Goal: Transaction & Acquisition: Purchase product/service

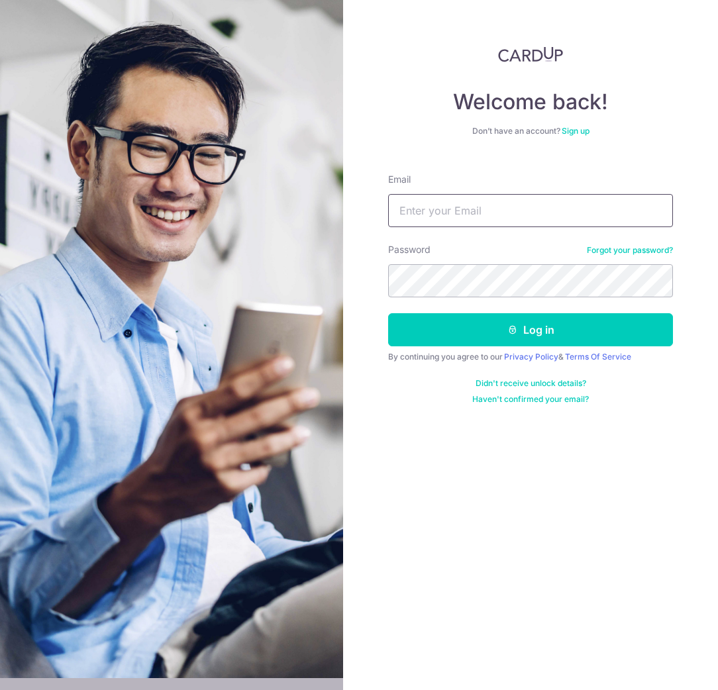
click at [454, 214] on input "Email" at bounding box center [530, 210] width 285 height 33
type input "weethia@yahoo.com"
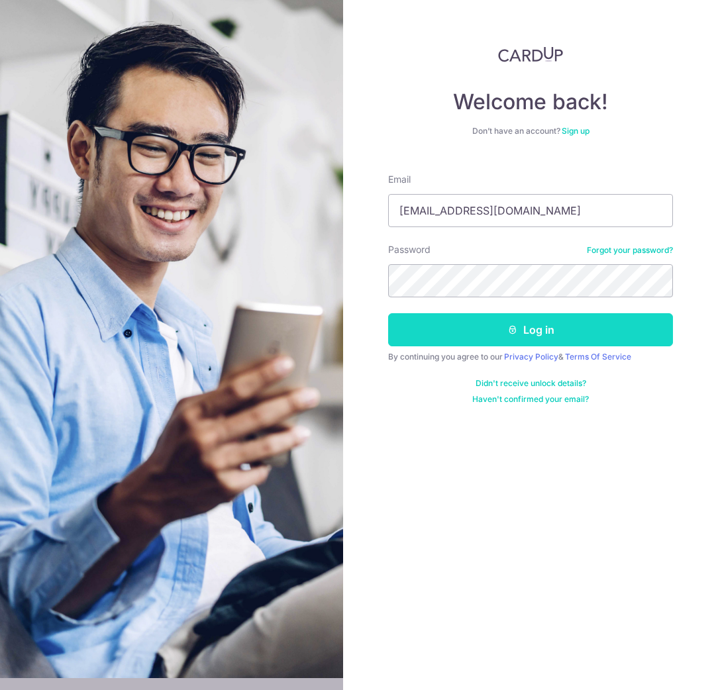
click at [422, 332] on button "Log in" at bounding box center [530, 329] width 285 height 33
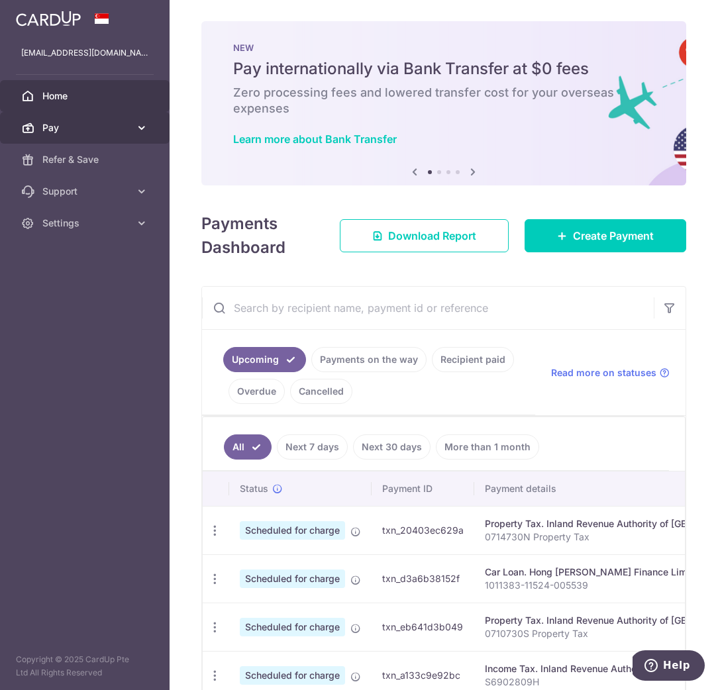
click at [105, 130] on span "Pay" at bounding box center [85, 127] width 87 height 13
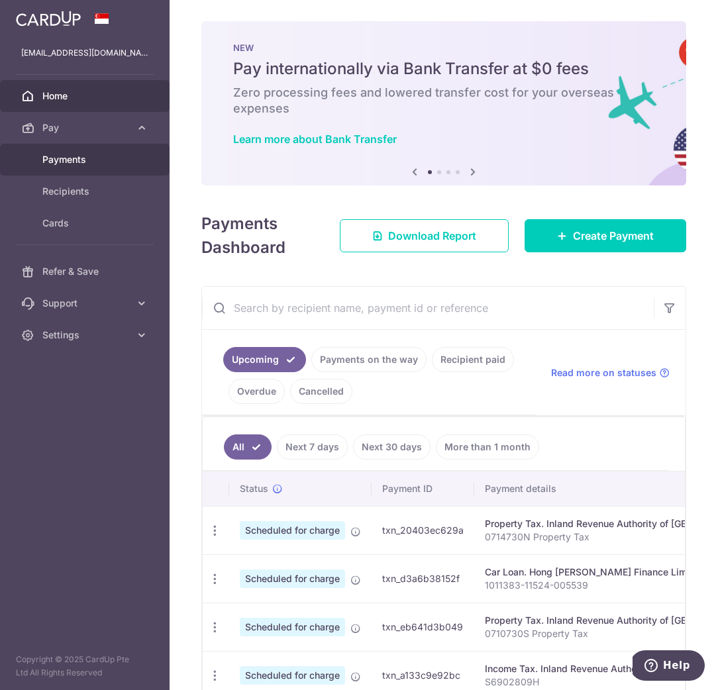
click at [91, 165] on span "Payments" at bounding box center [85, 159] width 87 height 13
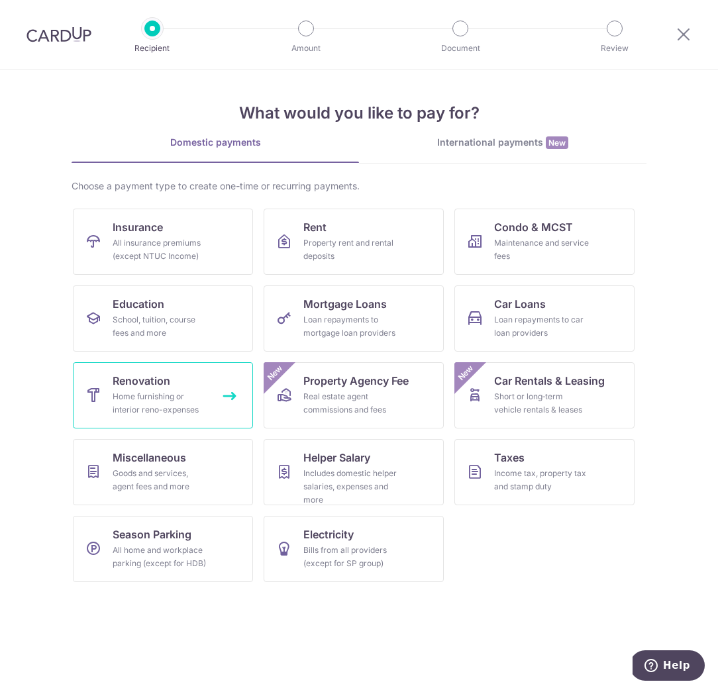
click at [183, 387] on link "Renovation Home furnishing or interior reno-expenses" at bounding box center [163, 395] width 180 height 66
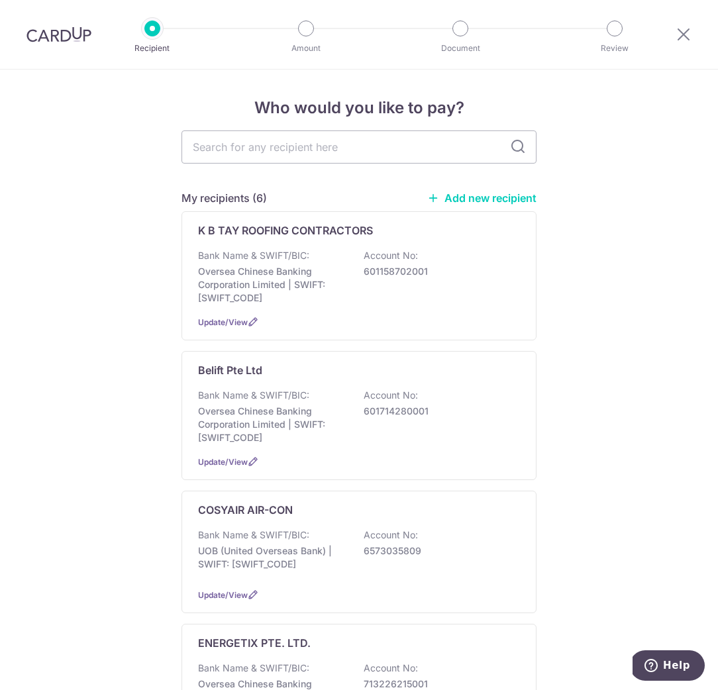
click at [470, 201] on link "Add new recipient" at bounding box center [481, 197] width 109 height 13
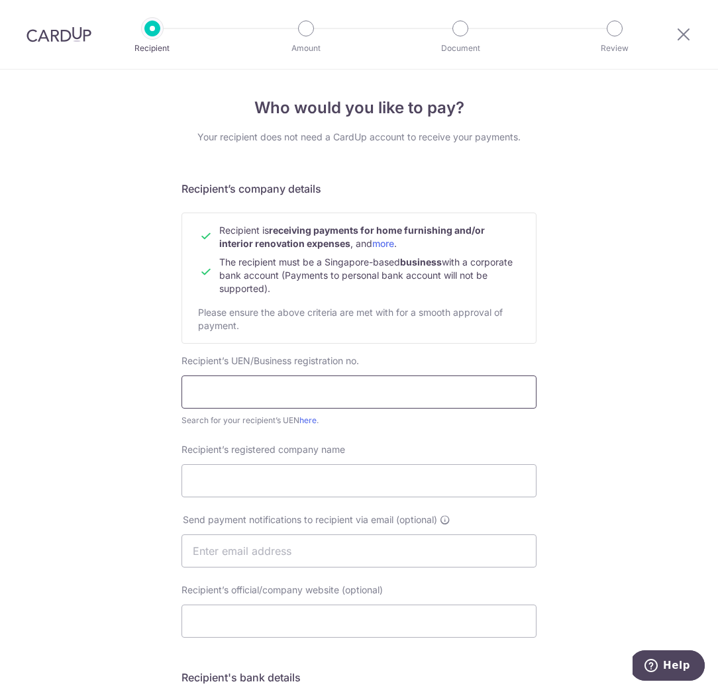
click at [231, 386] on input "text" at bounding box center [358, 391] width 355 height 33
type input "202034582E"
click at [344, 437] on form "Recipient’s company details Recipient is receiving payments for home furnishing…" at bounding box center [358, 592] width 355 height 822
click at [354, 426] on div "Search for your recipient’s UEN here ." at bounding box center [358, 420] width 355 height 13
click at [328, 464] on input "Recipient’s registered company name" at bounding box center [358, 480] width 355 height 33
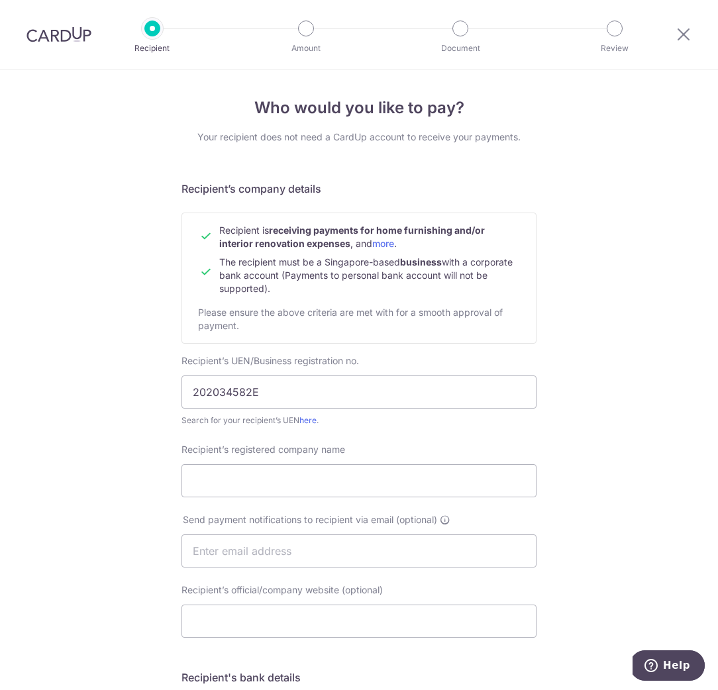
click at [349, 457] on div "Recipient’s registered company name" at bounding box center [358, 470] width 355 height 54
click at [316, 422] on link "here" at bounding box center [307, 420] width 17 height 10
click at [273, 394] on input "202034582E" at bounding box center [358, 391] width 355 height 33
click at [241, 489] on input "Recipient’s registered company name" at bounding box center [358, 480] width 355 height 33
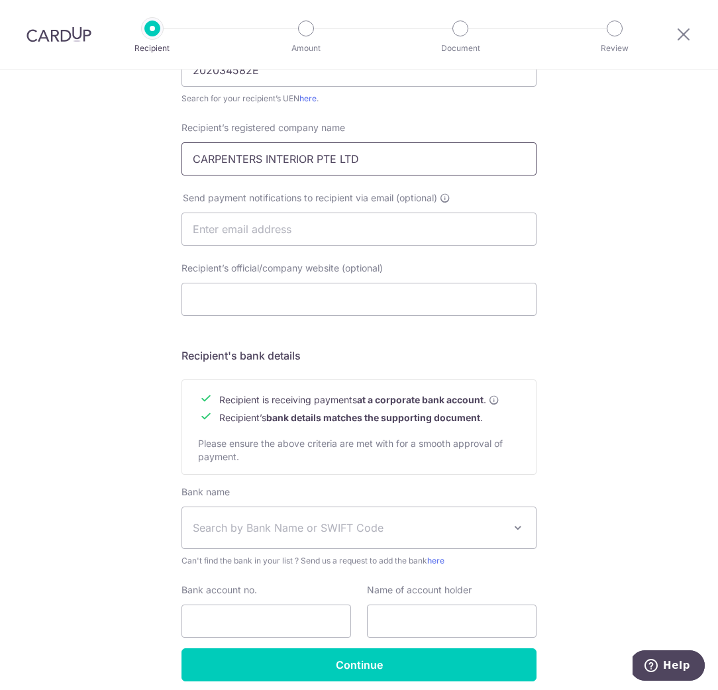
scroll to position [376, 0]
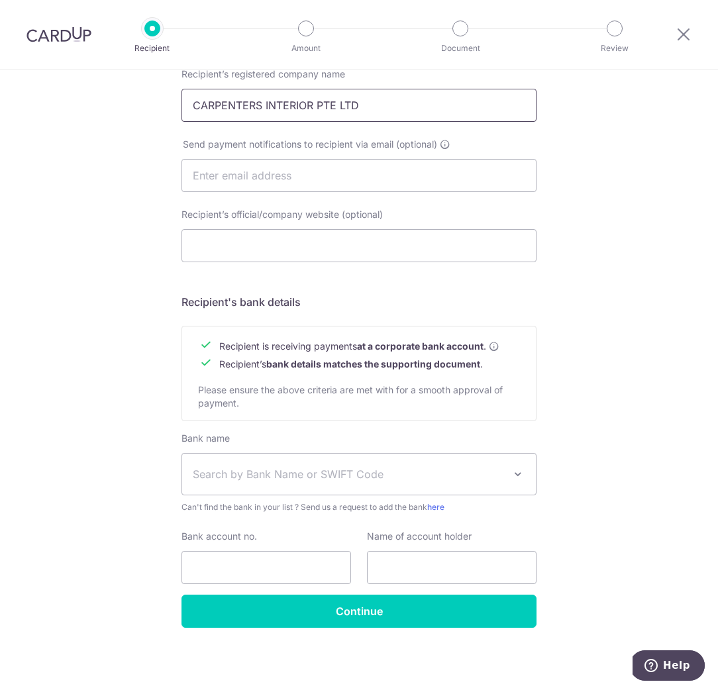
type input "CARPENTERS INTERIOR PTE LTD"
click at [387, 481] on span "Search by Bank Name or SWIFT Code" at bounding box center [348, 474] width 311 height 16
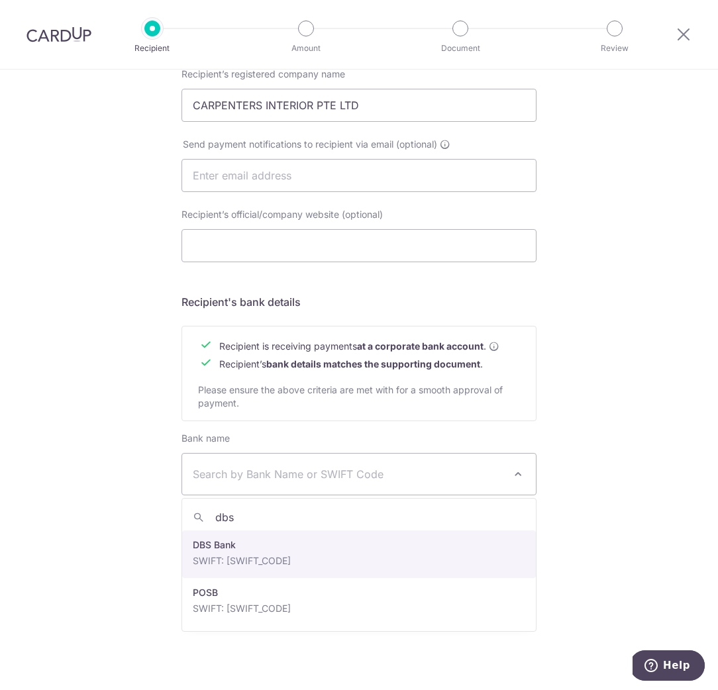
type input "dbs"
select select "6"
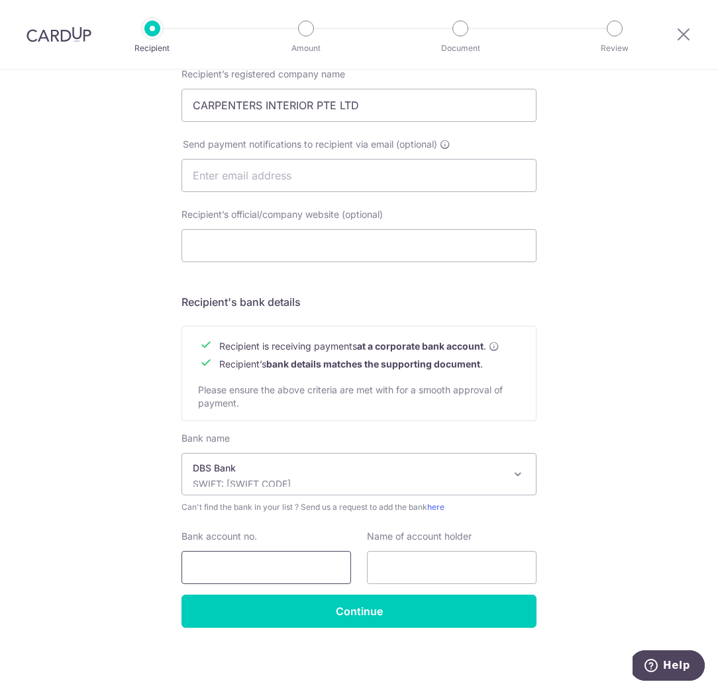
click at [258, 561] on input "Bank account no." at bounding box center [265, 567] width 169 height 33
type input "0720297440"
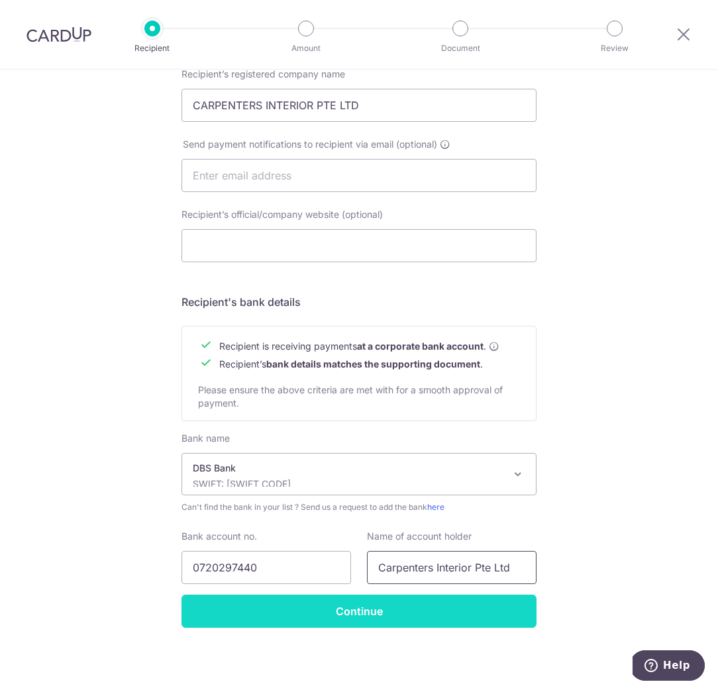
type input "Carpenters Interior Pte Ltd"
click at [339, 611] on input "Continue" at bounding box center [358, 610] width 355 height 33
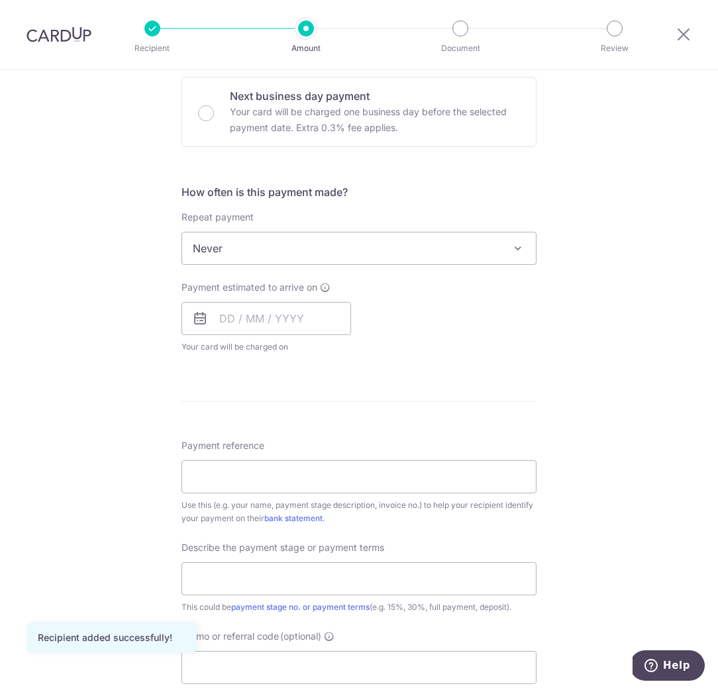
scroll to position [410, 0]
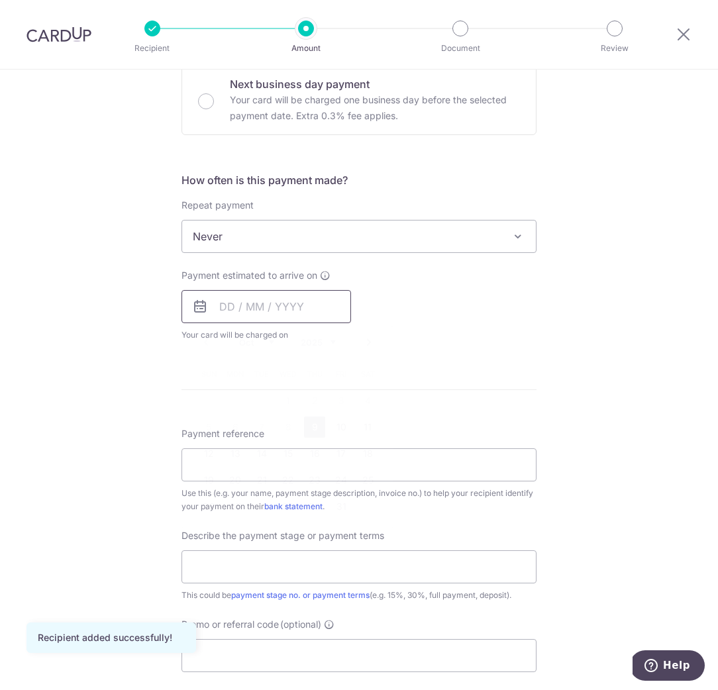
click at [219, 312] on input "text" at bounding box center [265, 306] width 169 height 33
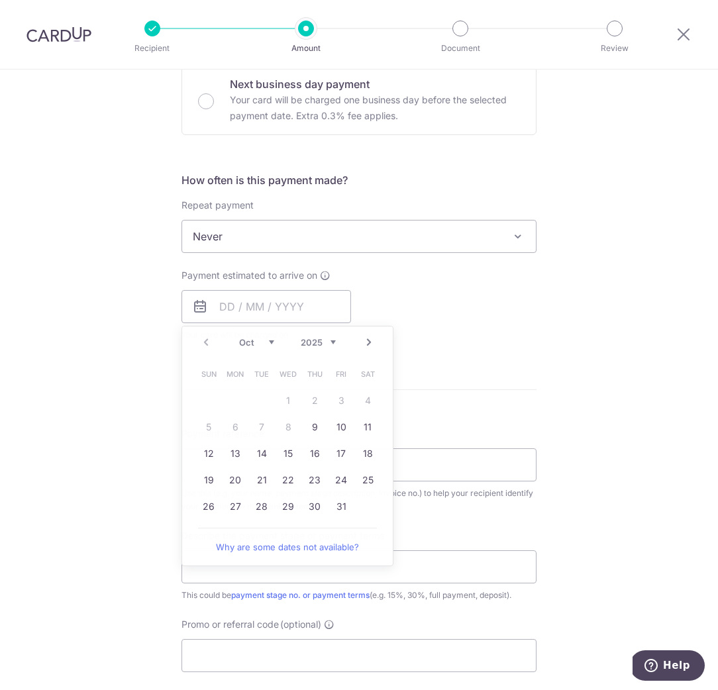
click at [534, 357] on form "Enter payment amount SGD Recipient added successfully! Select Card Select optio…" at bounding box center [358, 315] width 355 height 1137
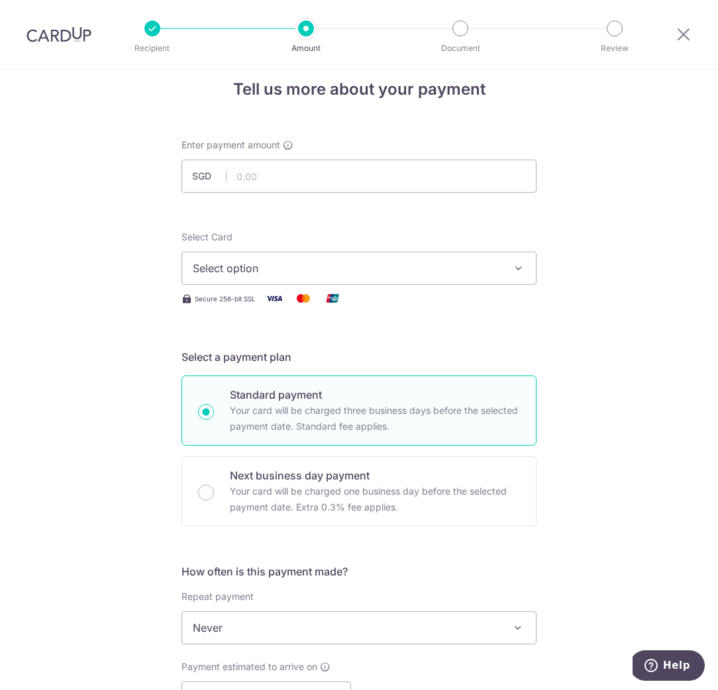
scroll to position [0, 0]
